Goal: Information Seeking & Learning: Learn about a topic

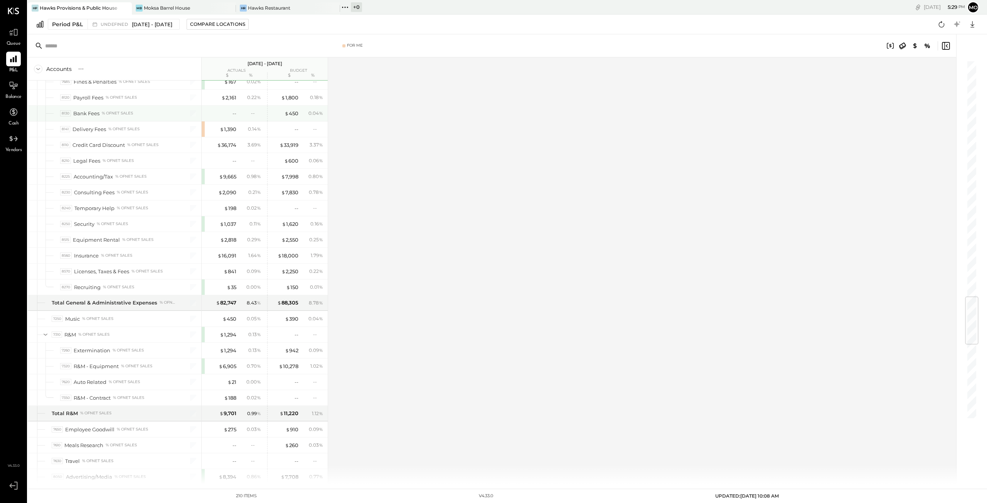
scroll to position [1242, 0]
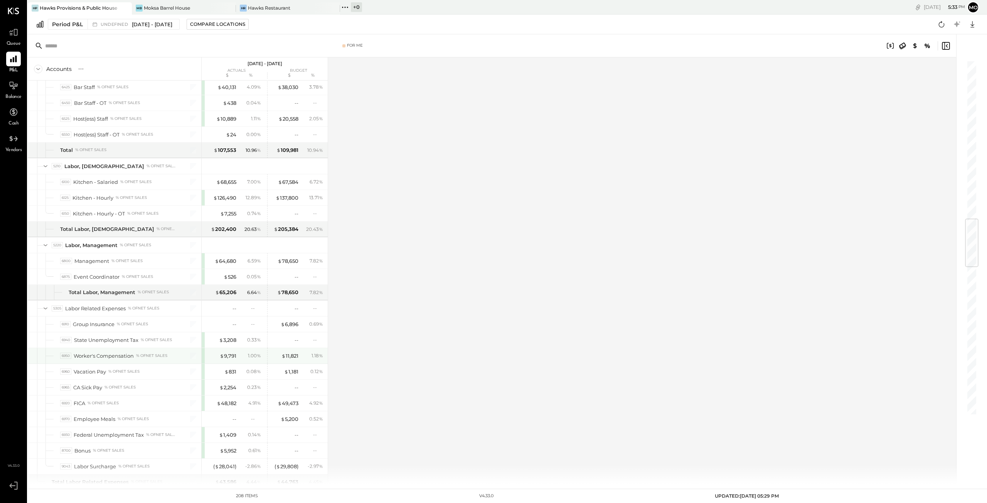
scroll to position [1365, 0]
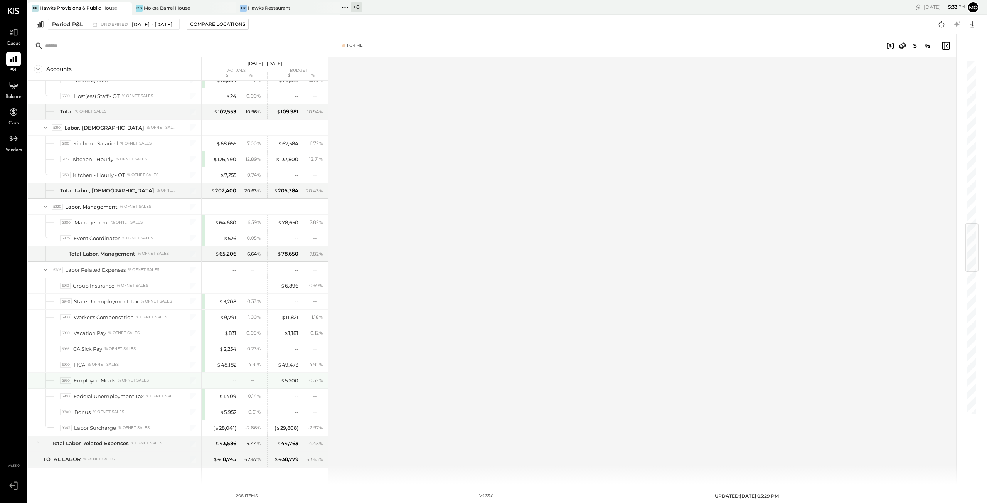
click at [241, 377] on div "--" at bounding box center [250, 380] width 25 height 7
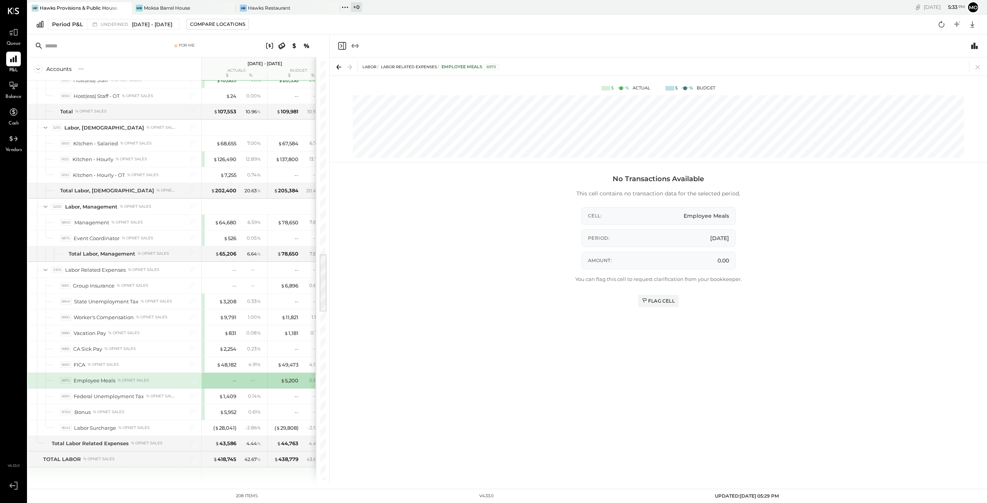
click at [228, 468] on div at bounding box center [265, 482] width 120 height 29
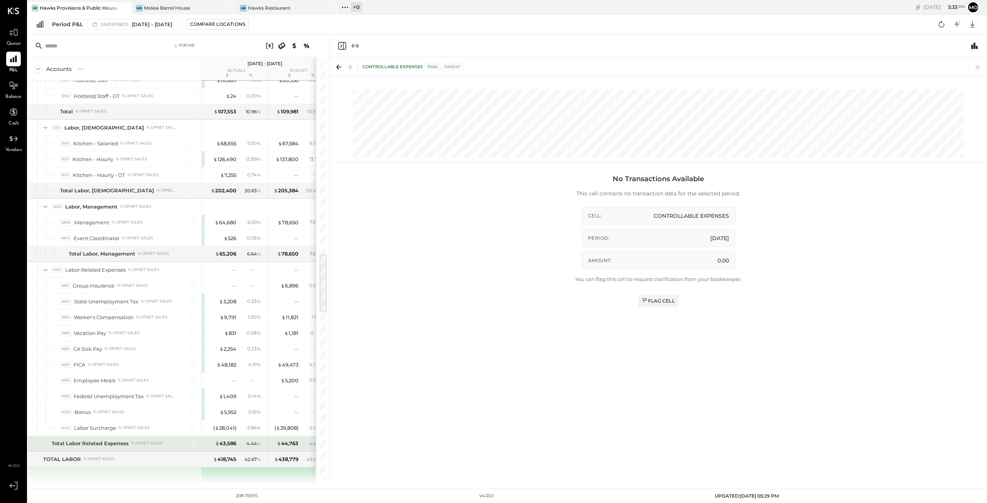
scroll to position [1134, 0]
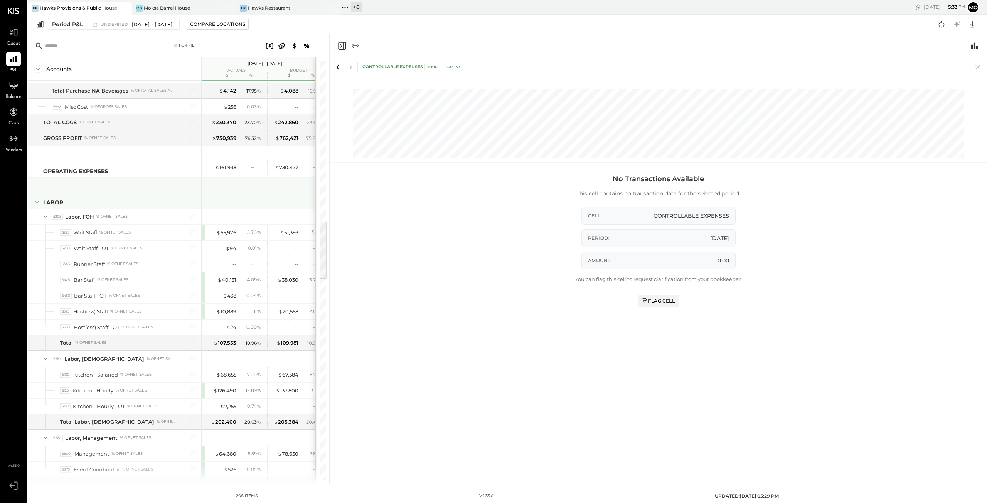
click at [128, 182] on div "LABOR" at bounding box center [114, 193] width 173 height 31
